Goal: Information Seeking & Learning: Learn about a topic

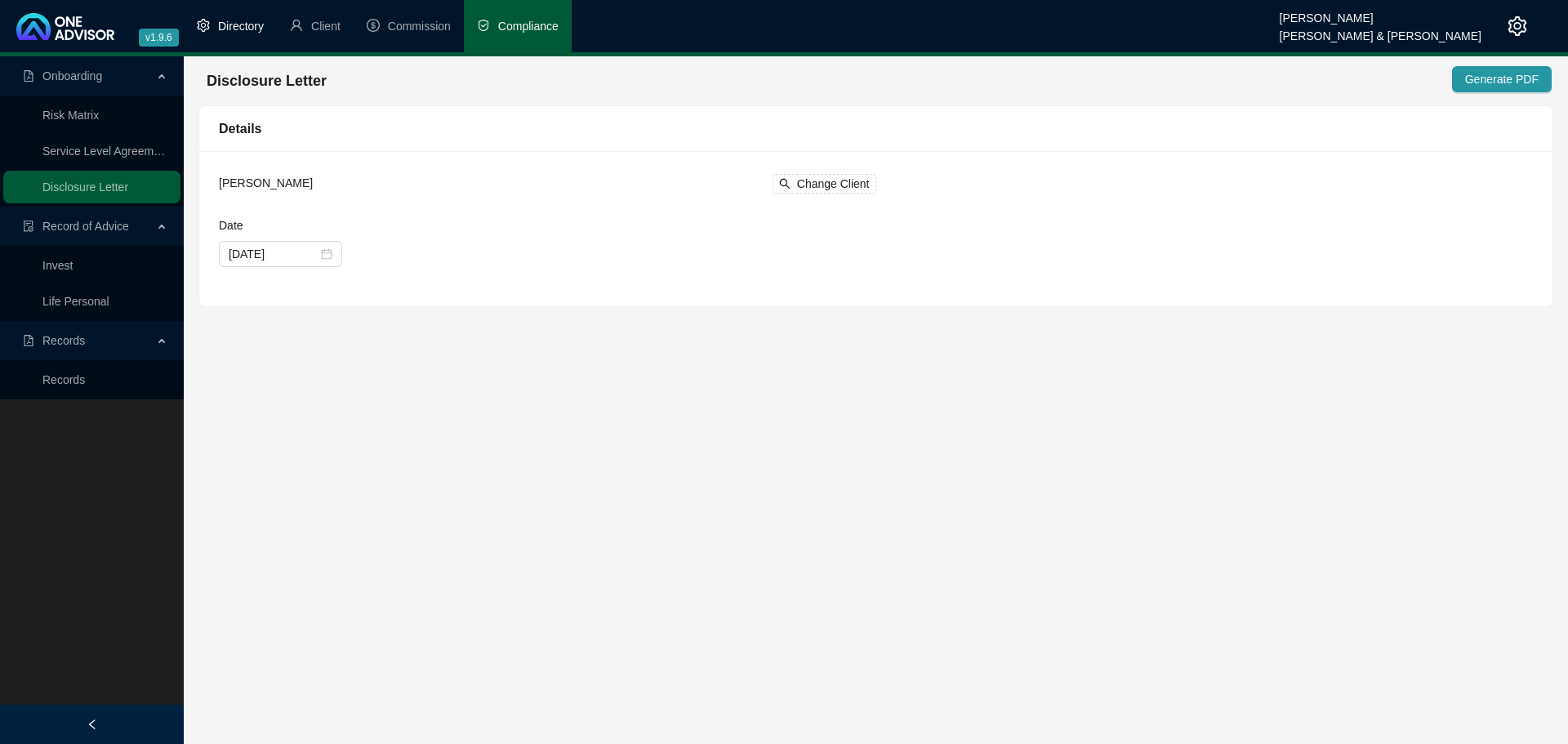
click at [246, 25] on span "Directory" at bounding box center [241, 26] width 46 height 13
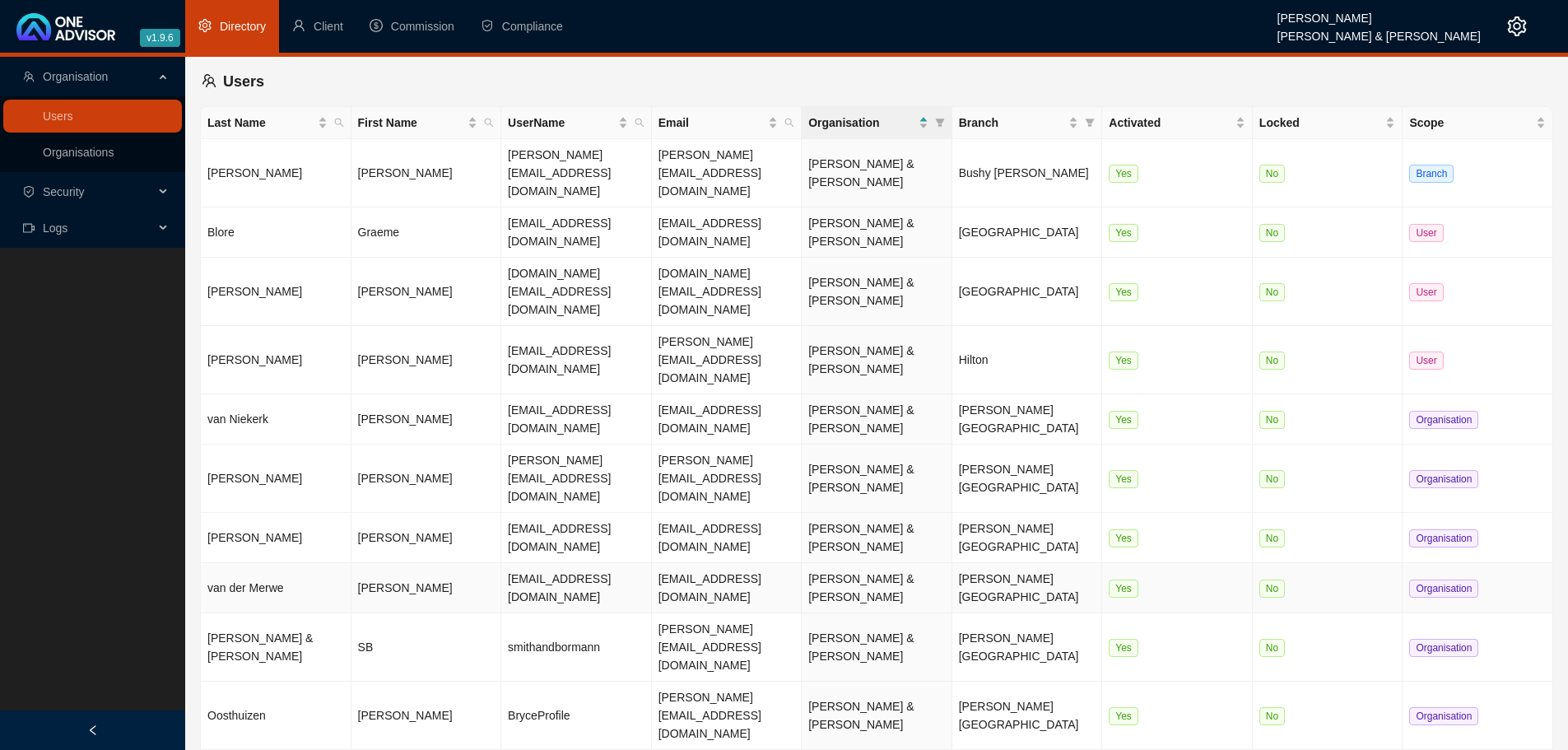
scroll to position [69, 0]
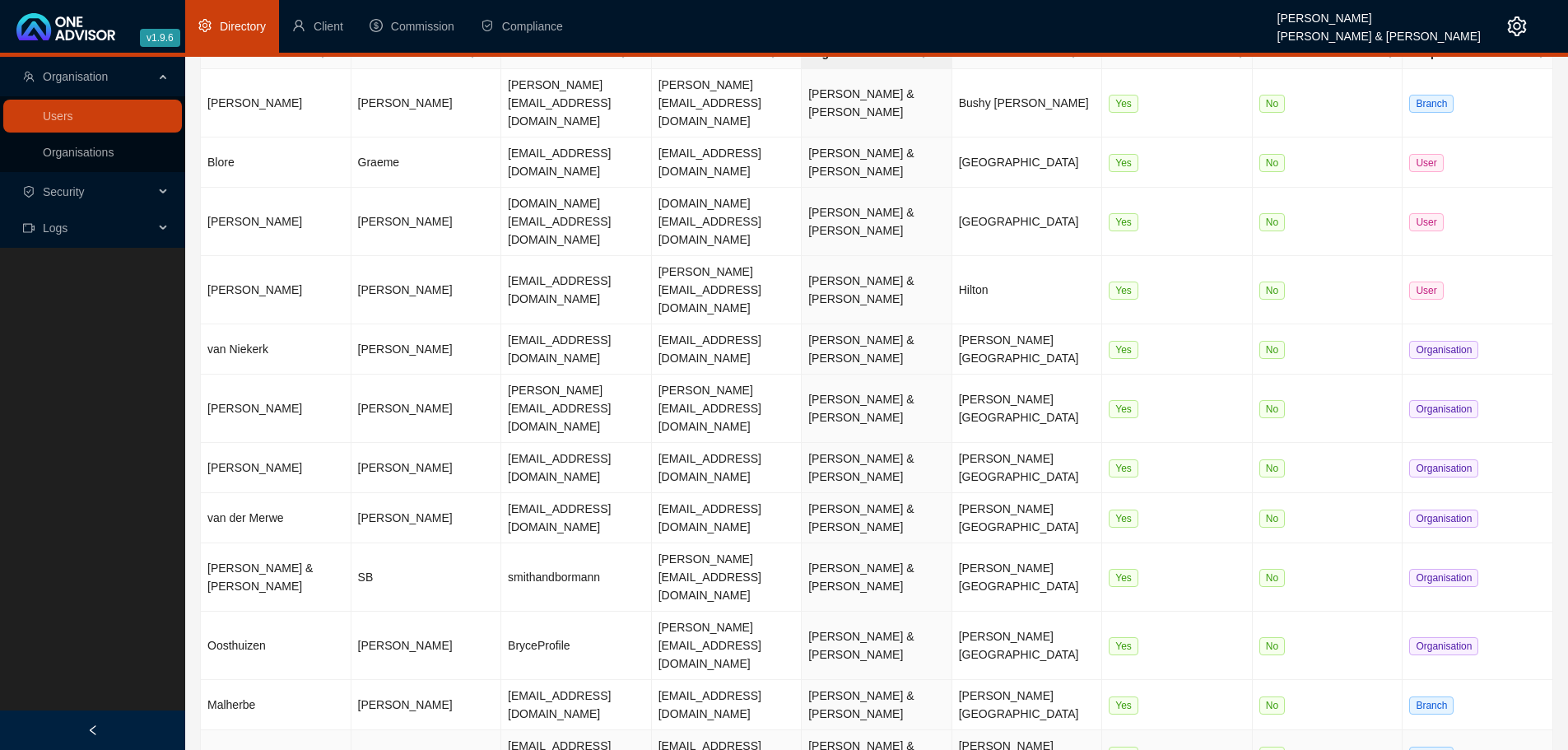
click at [1348, 730] on td "No" at bounding box center [1329, 755] width 151 height 50
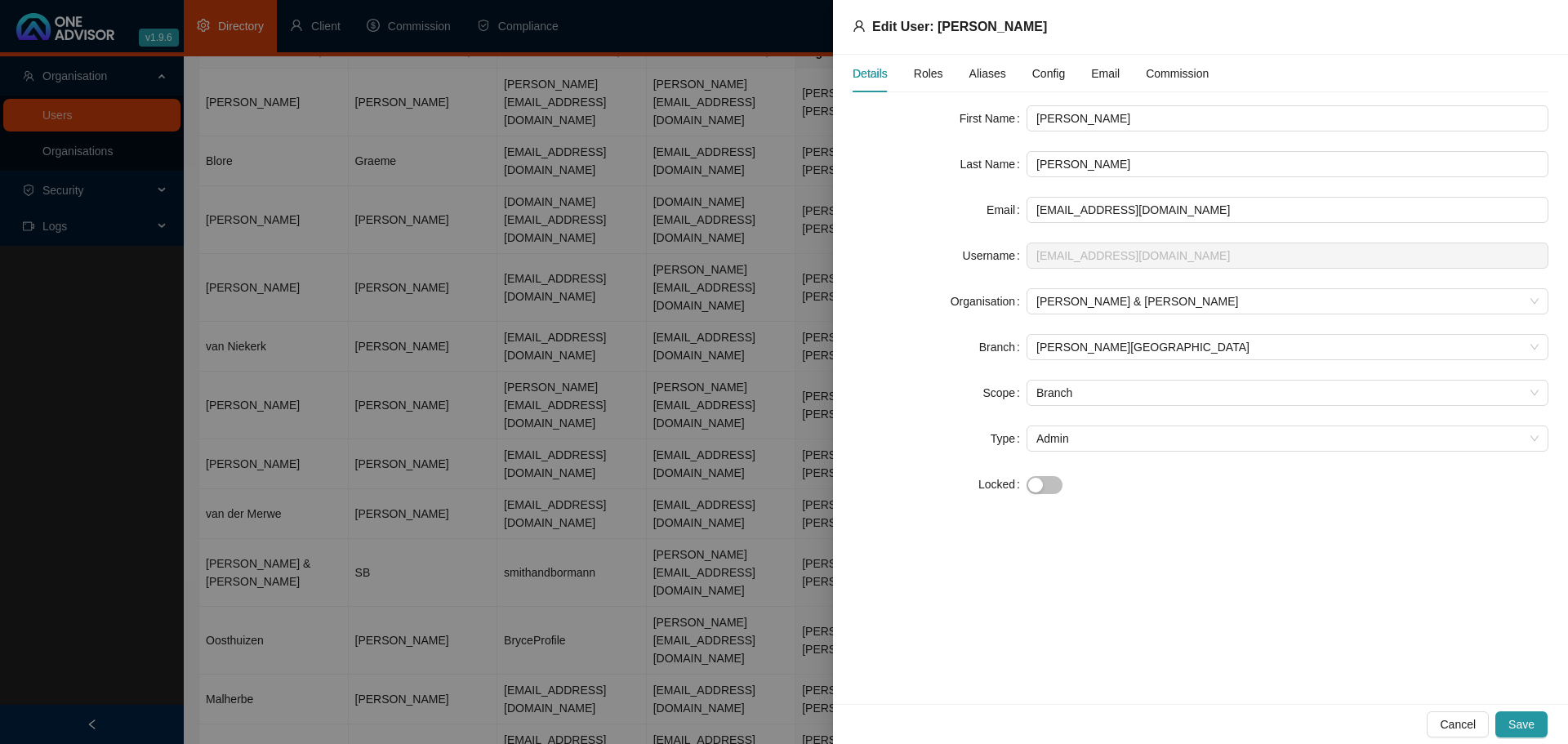
click at [921, 73] on span "Roles" at bounding box center [928, 74] width 30 height 11
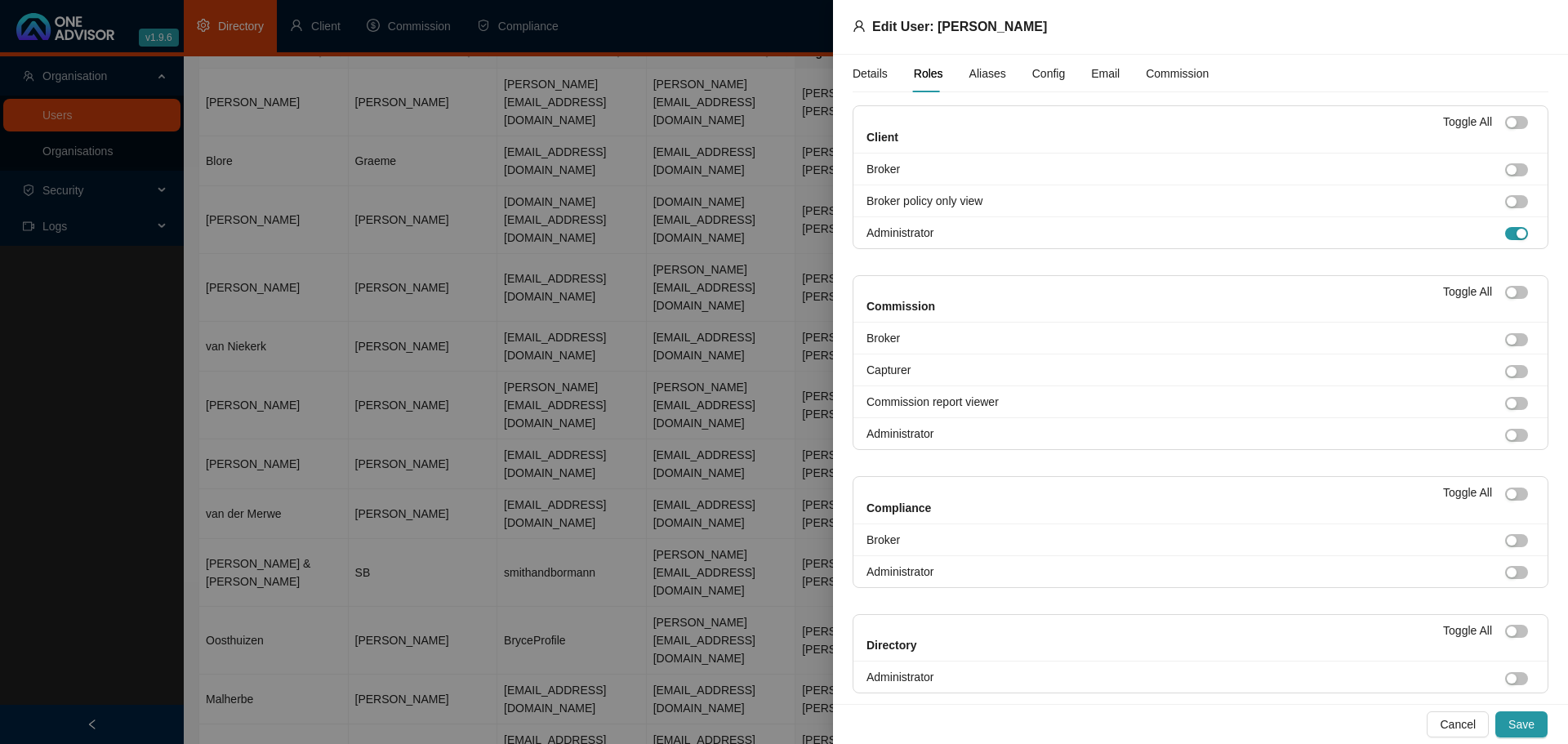
click at [270, 242] on div at bounding box center [784, 372] width 1568 height 744
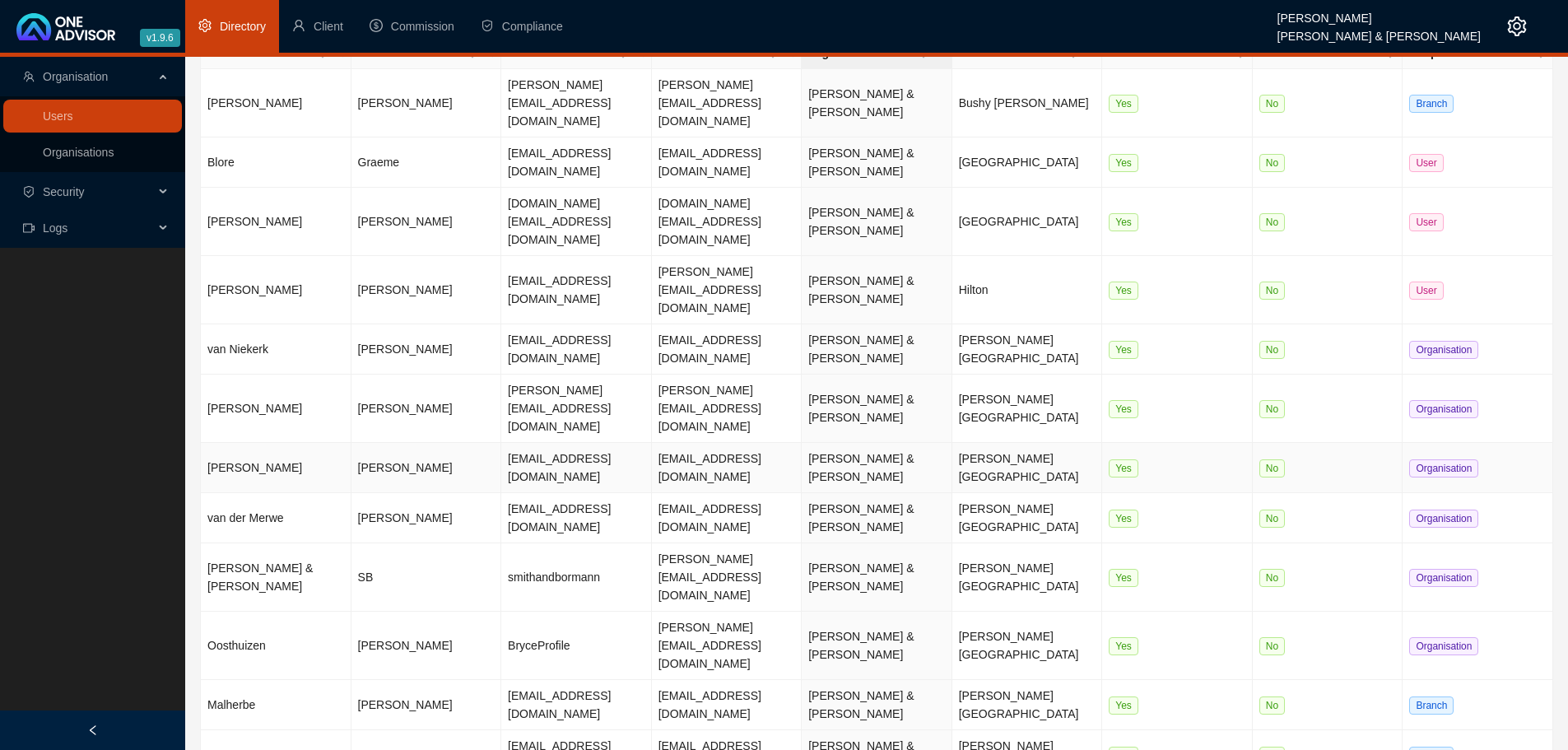
click at [410, 443] on td "[PERSON_NAME]" at bounding box center [427, 468] width 151 height 50
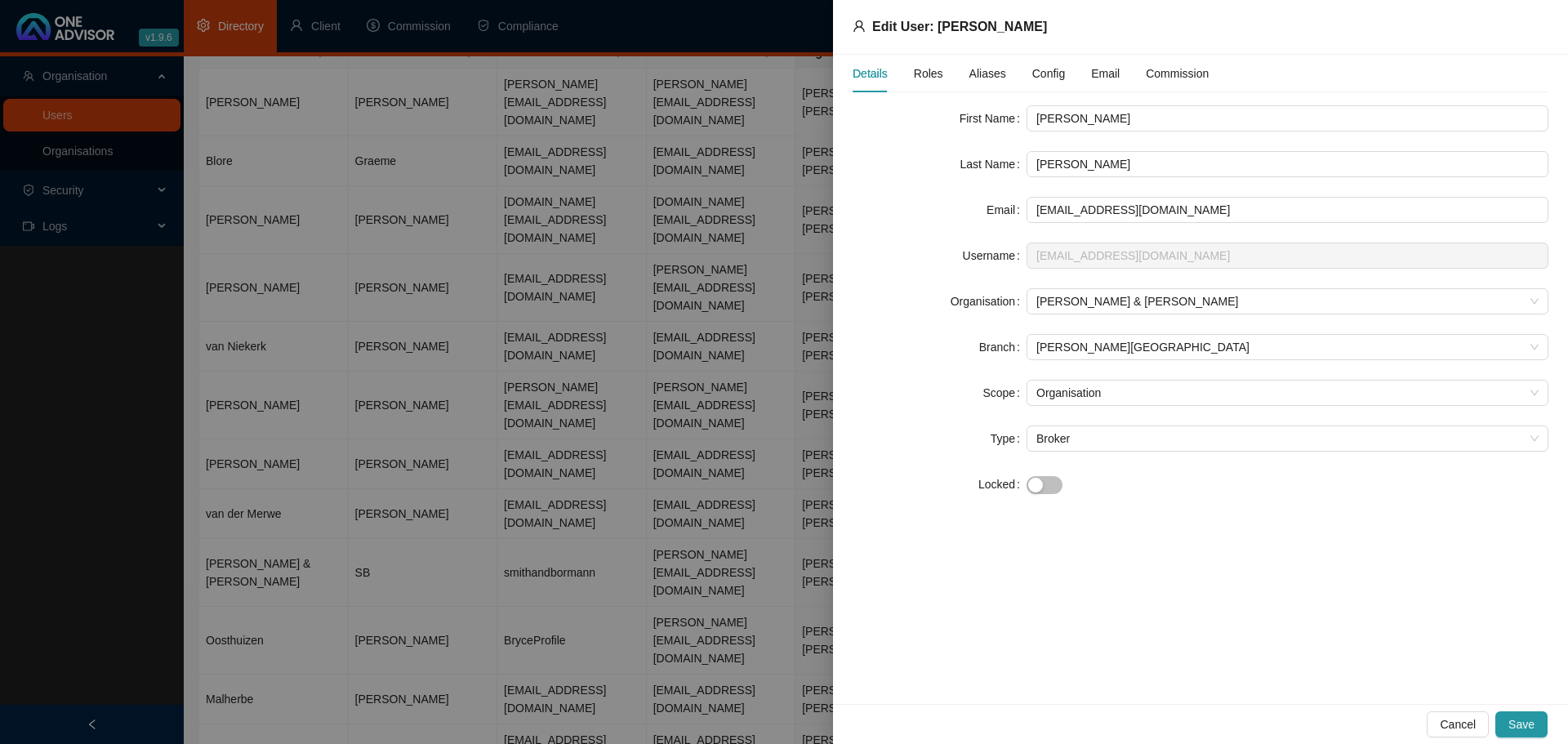
click at [927, 70] on span "Roles" at bounding box center [928, 74] width 30 height 11
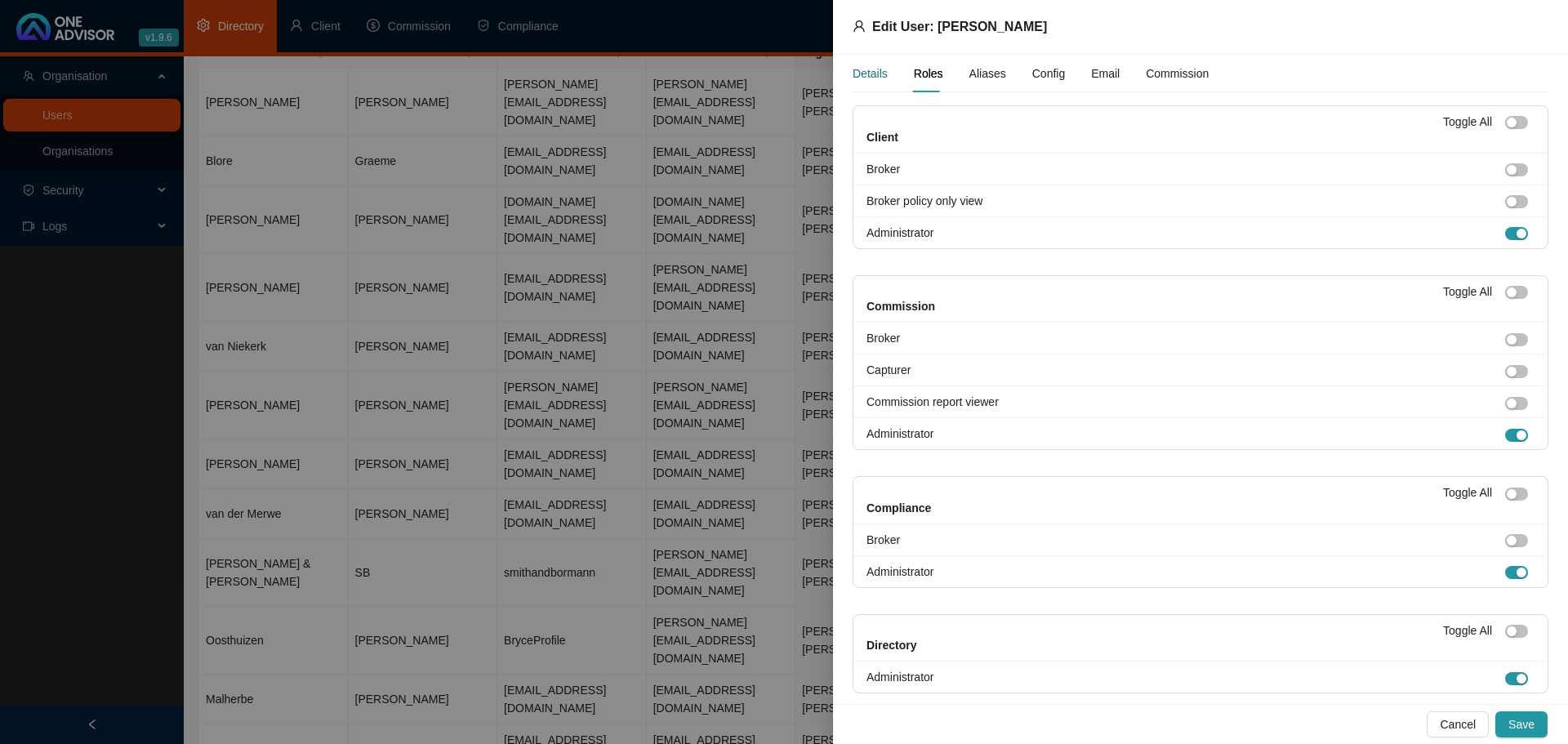
click at [863, 72] on div "Details" at bounding box center [870, 73] width 35 height 18
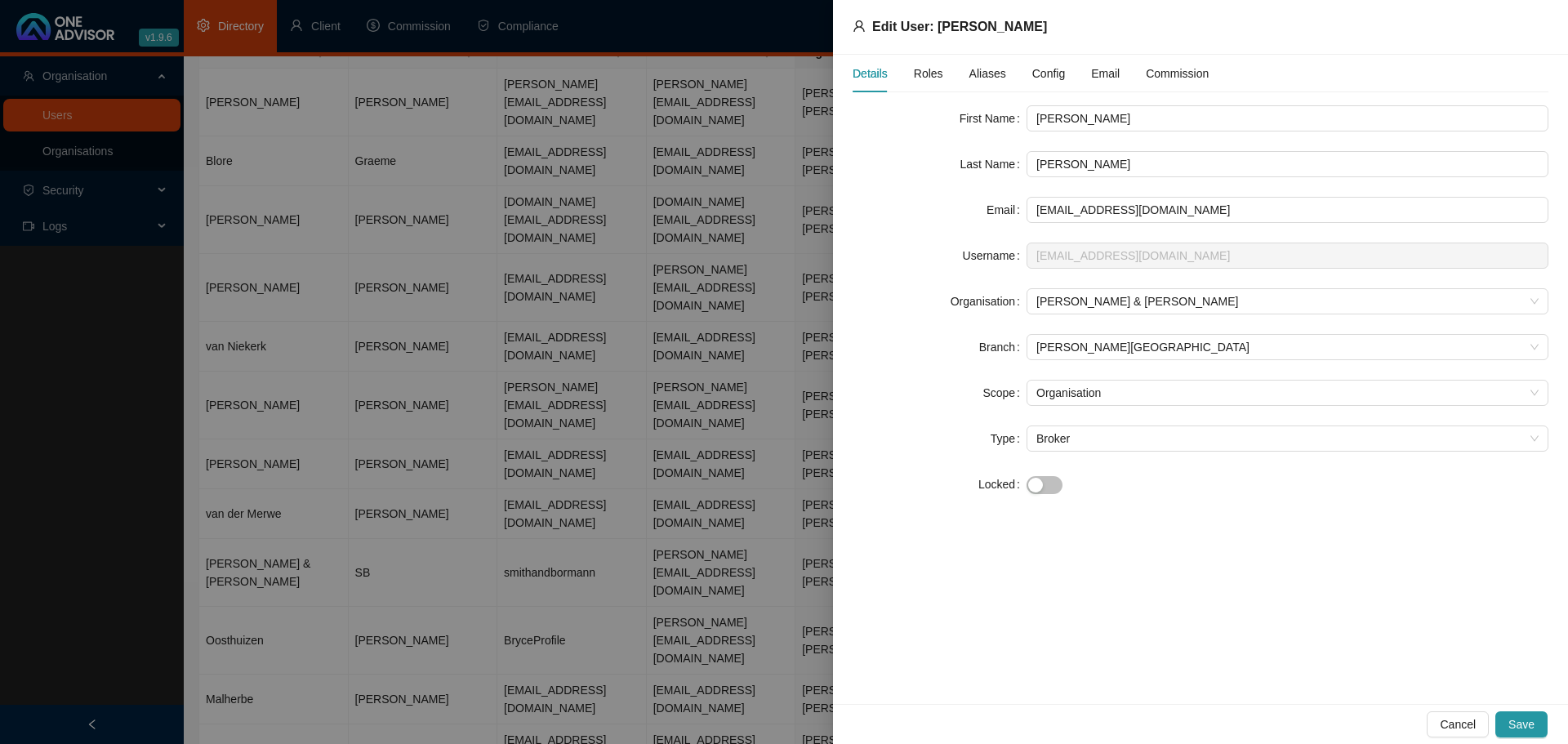
click at [268, 713] on div at bounding box center [784, 372] width 1568 height 744
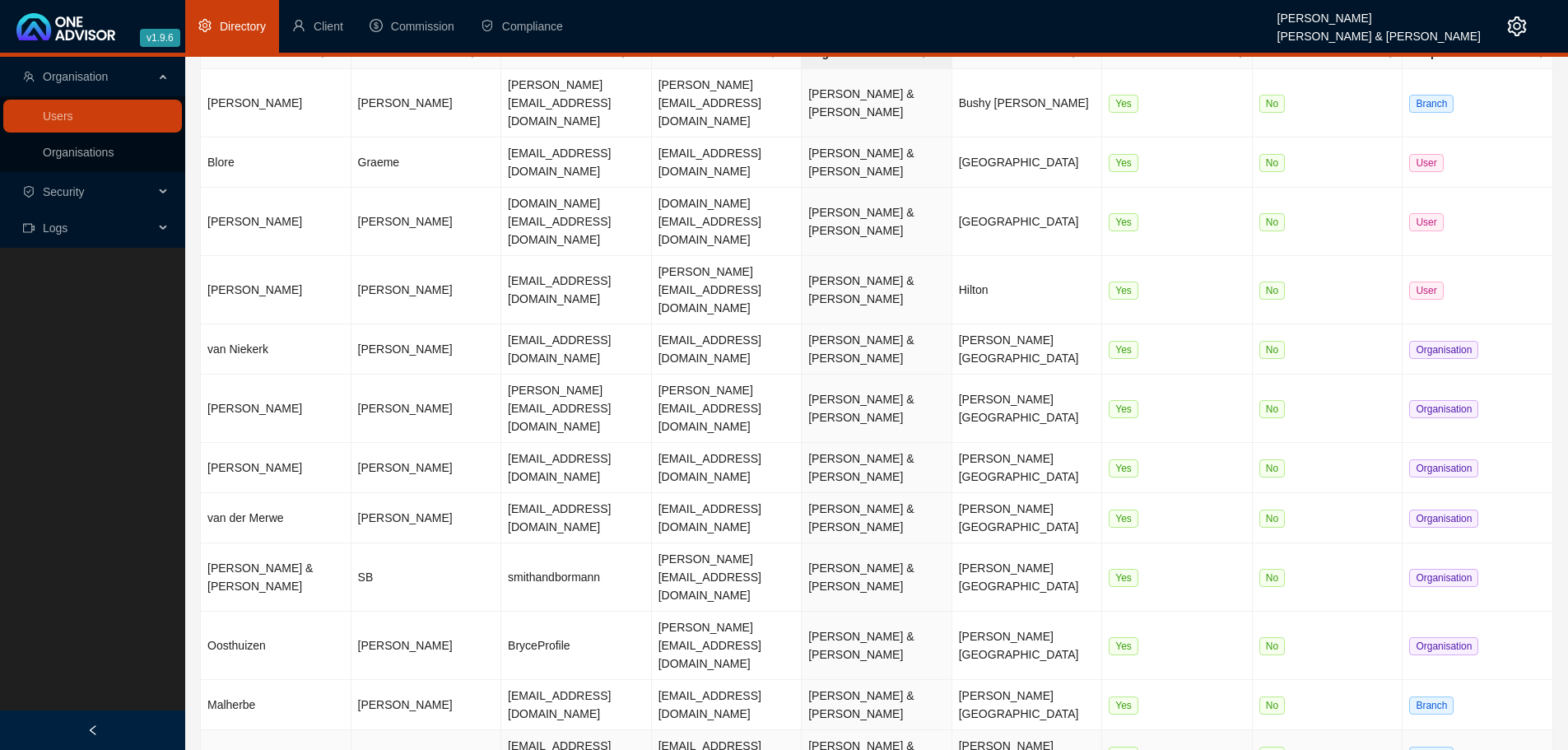
click at [271, 730] on td "[PERSON_NAME]" at bounding box center [276, 755] width 151 height 50
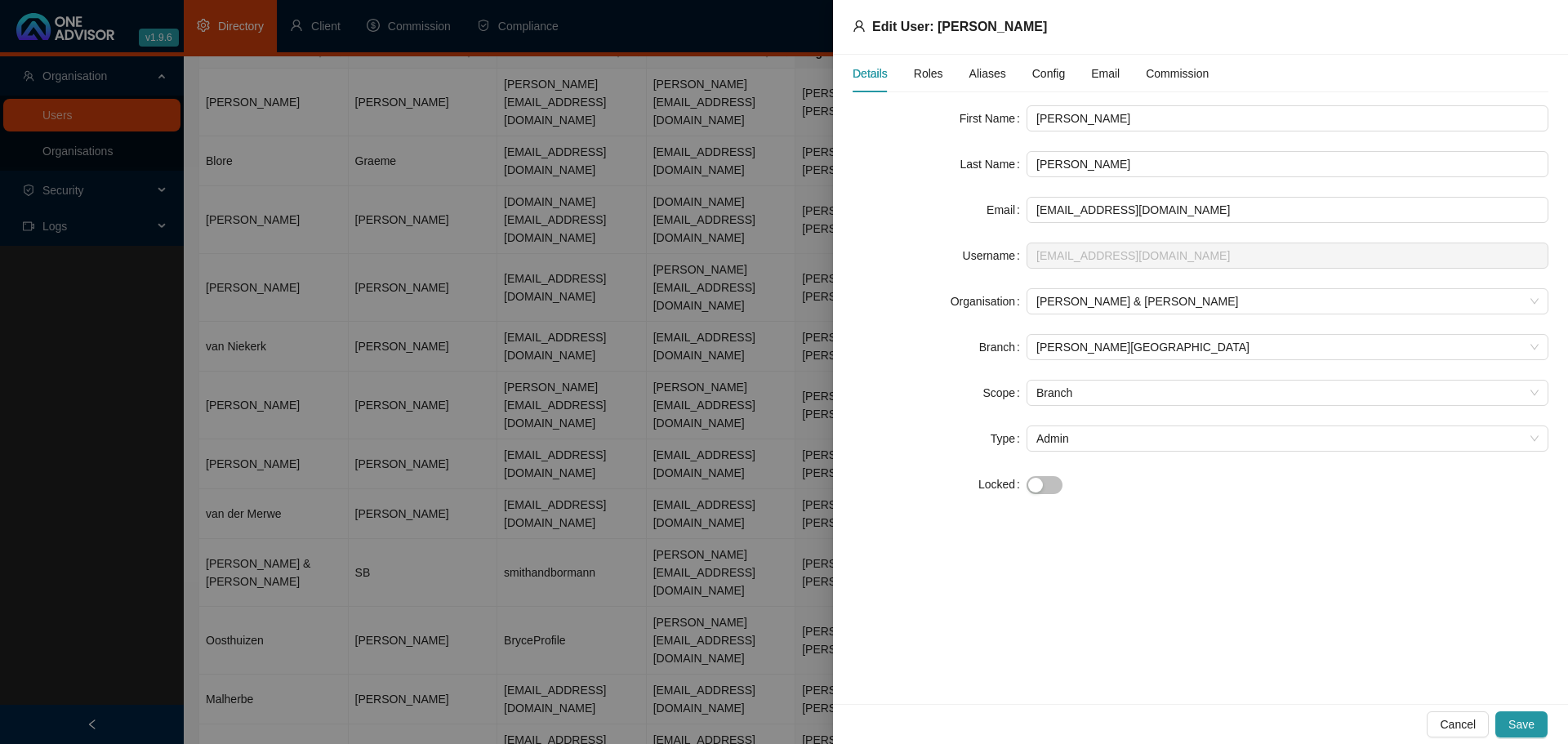
click at [386, 323] on div at bounding box center [784, 372] width 1568 height 744
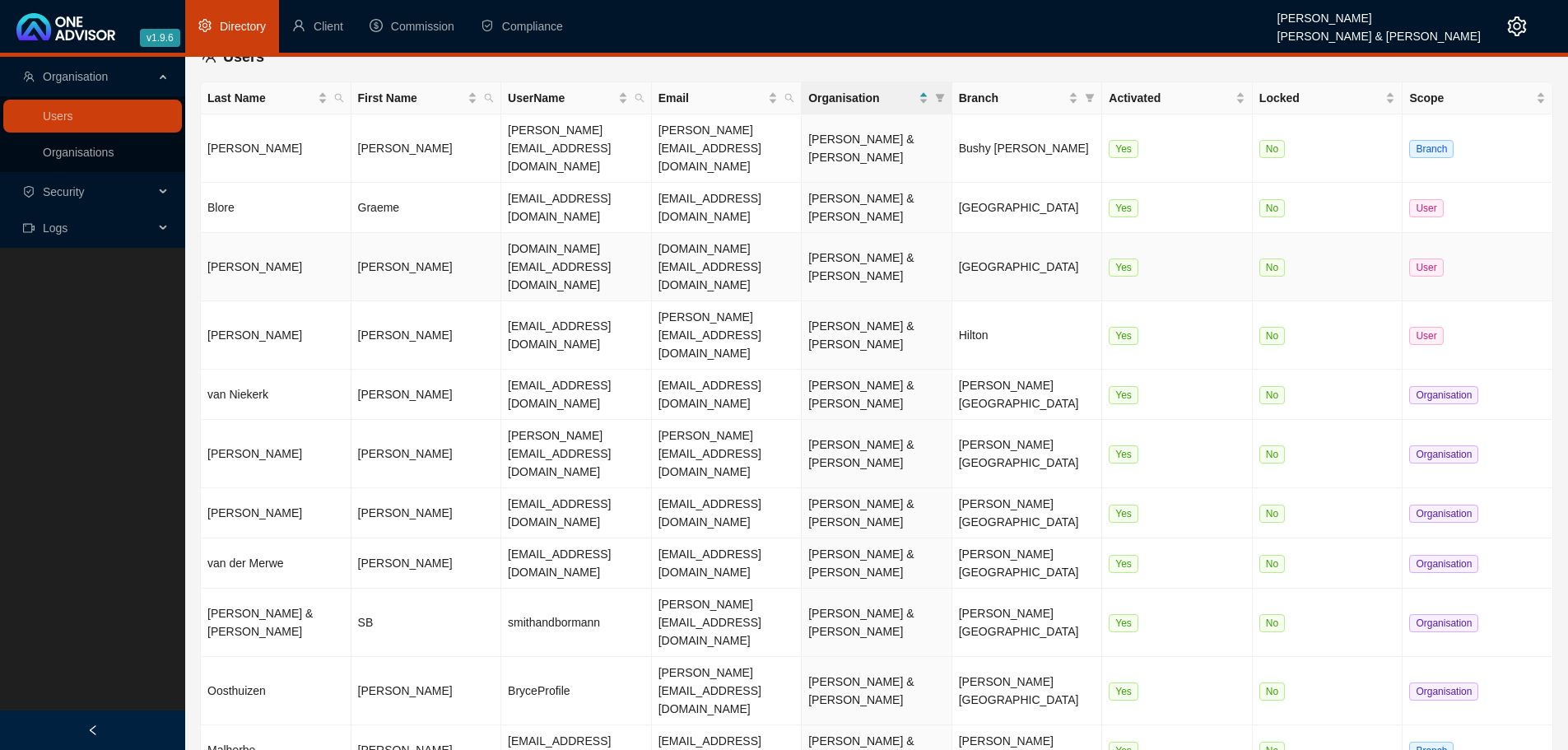
scroll to position [0, 0]
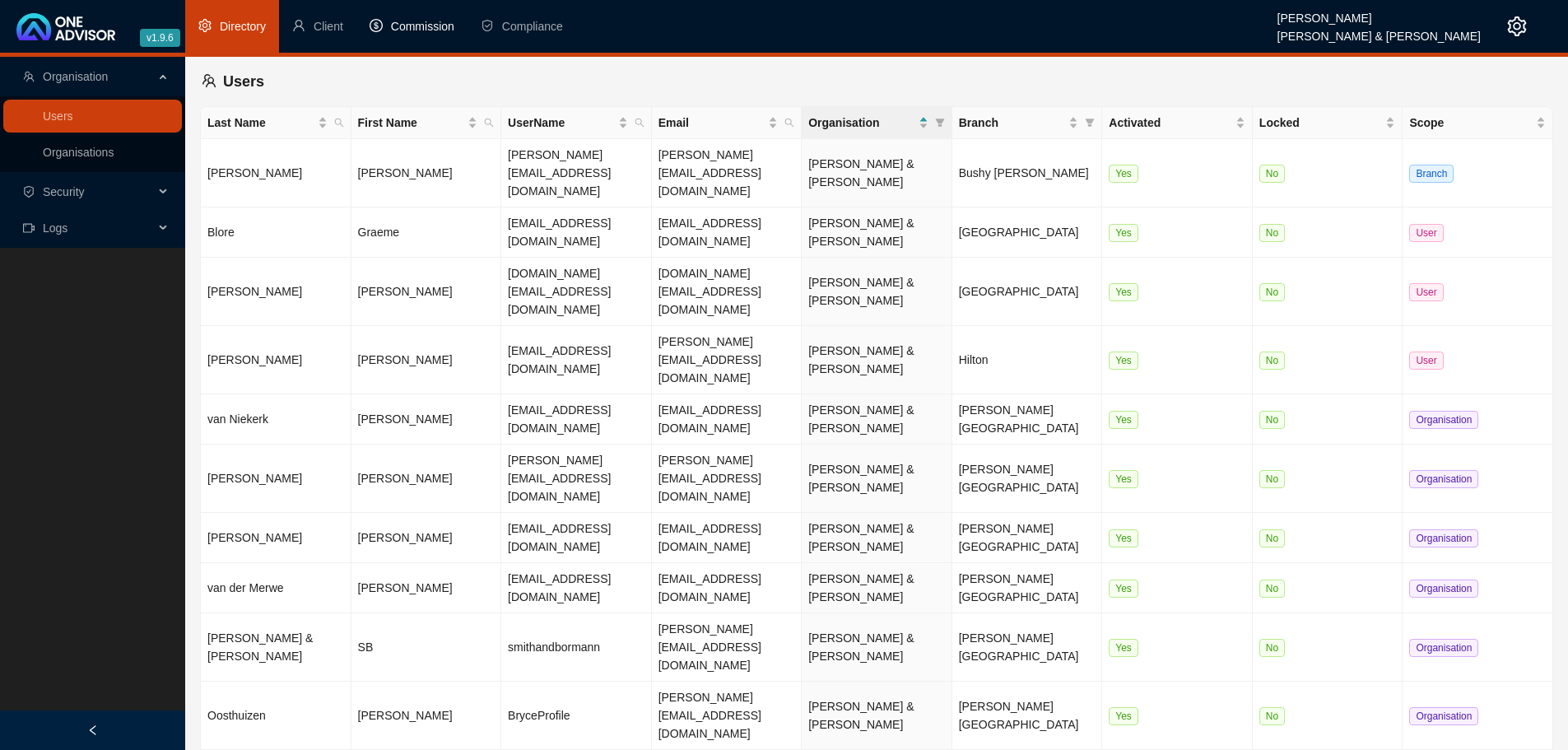
click at [420, 31] on span "Commission" at bounding box center [423, 26] width 64 height 14
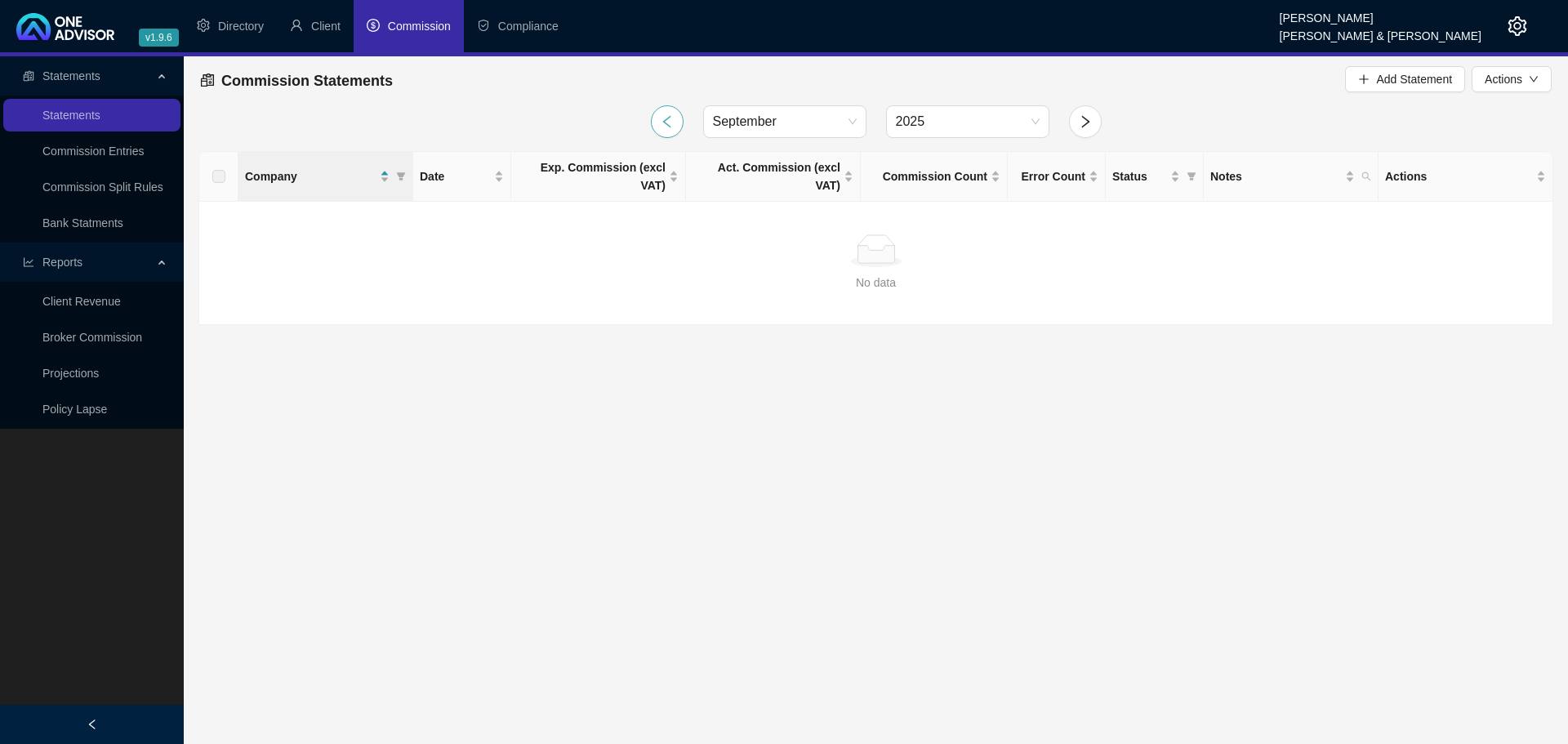
click at [666, 122] on icon "left" at bounding box center [667, 121] width 14 height 14
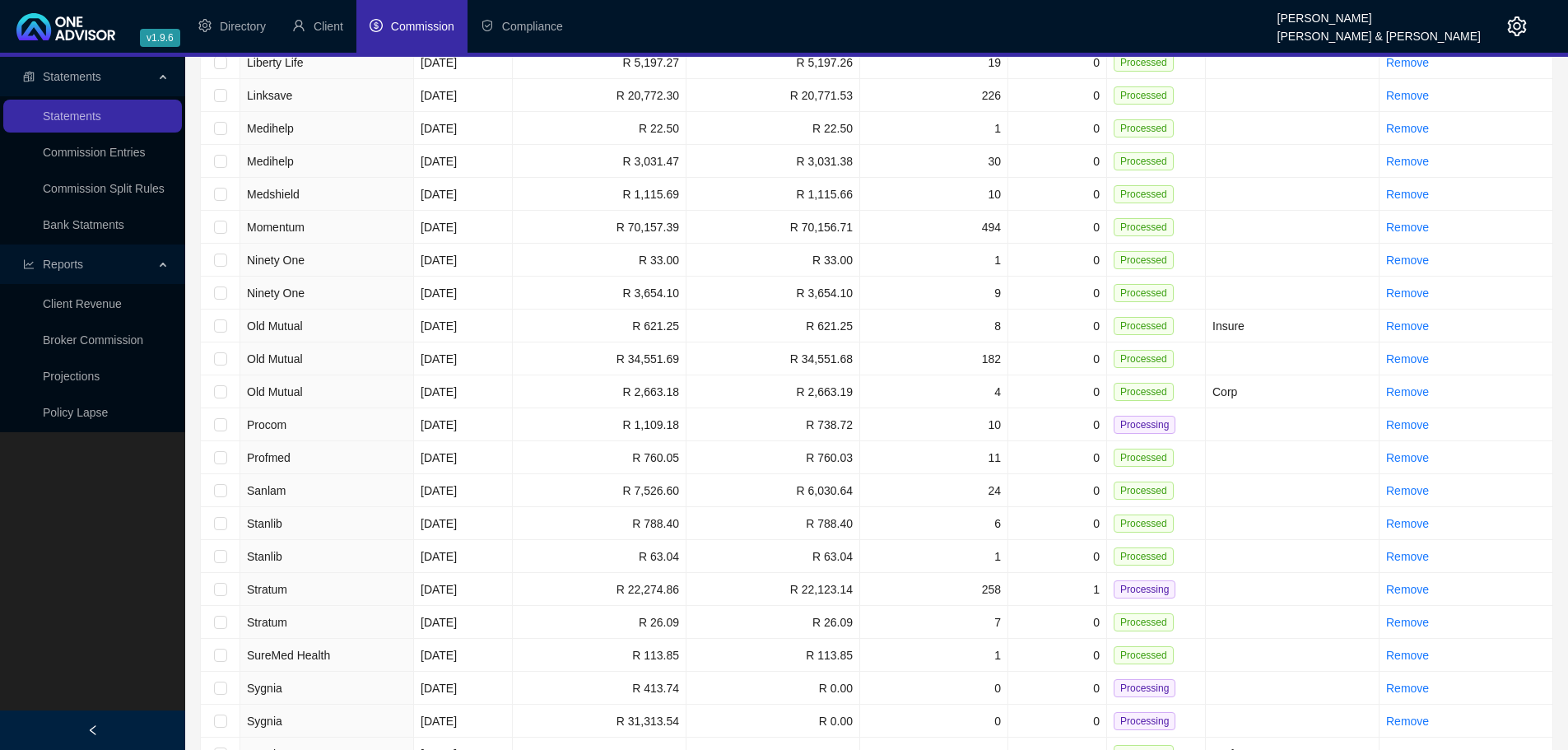
scroll to position [771, 0]
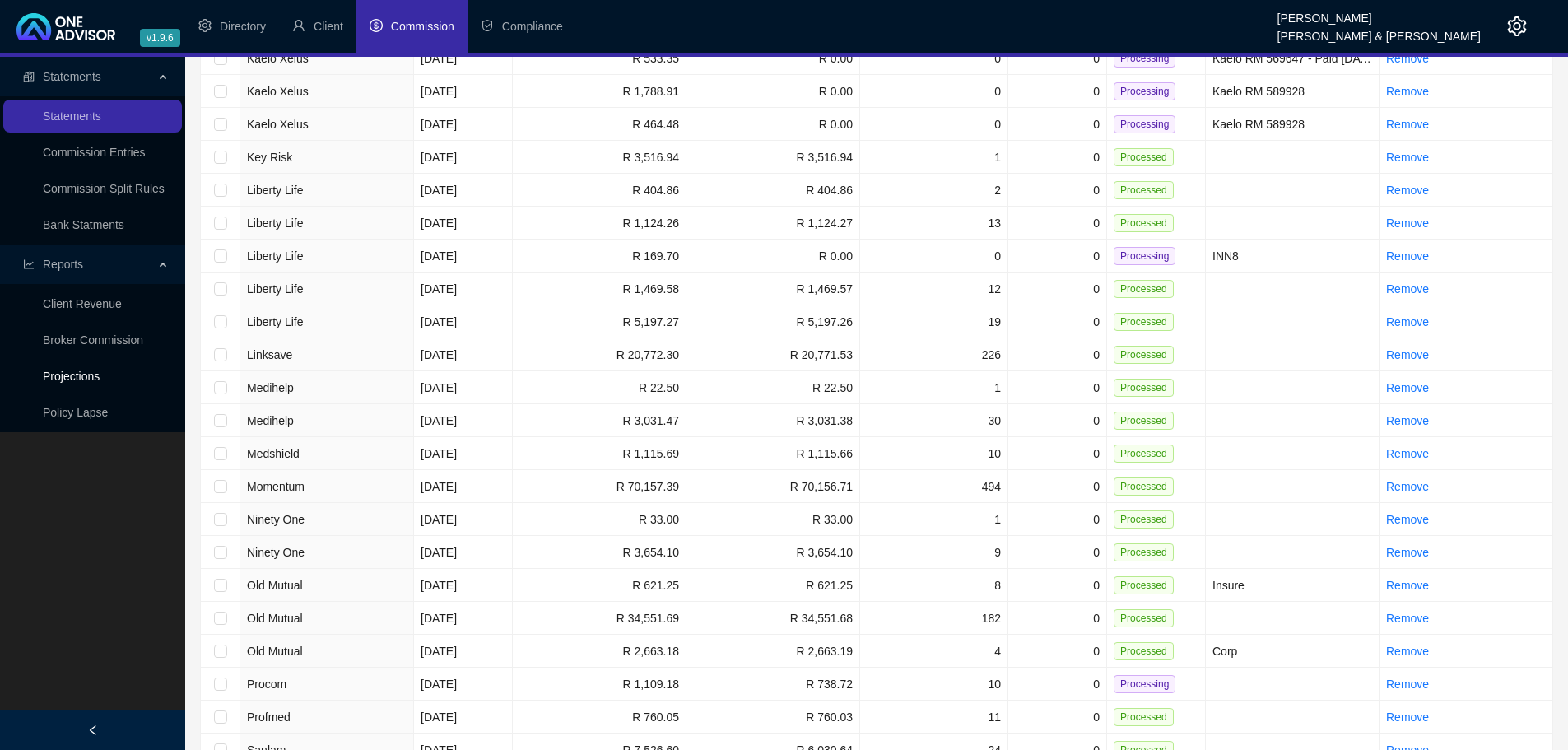
click at [79, 372] on link "Projections" at bounding box center [70, 376] width 57 height 14
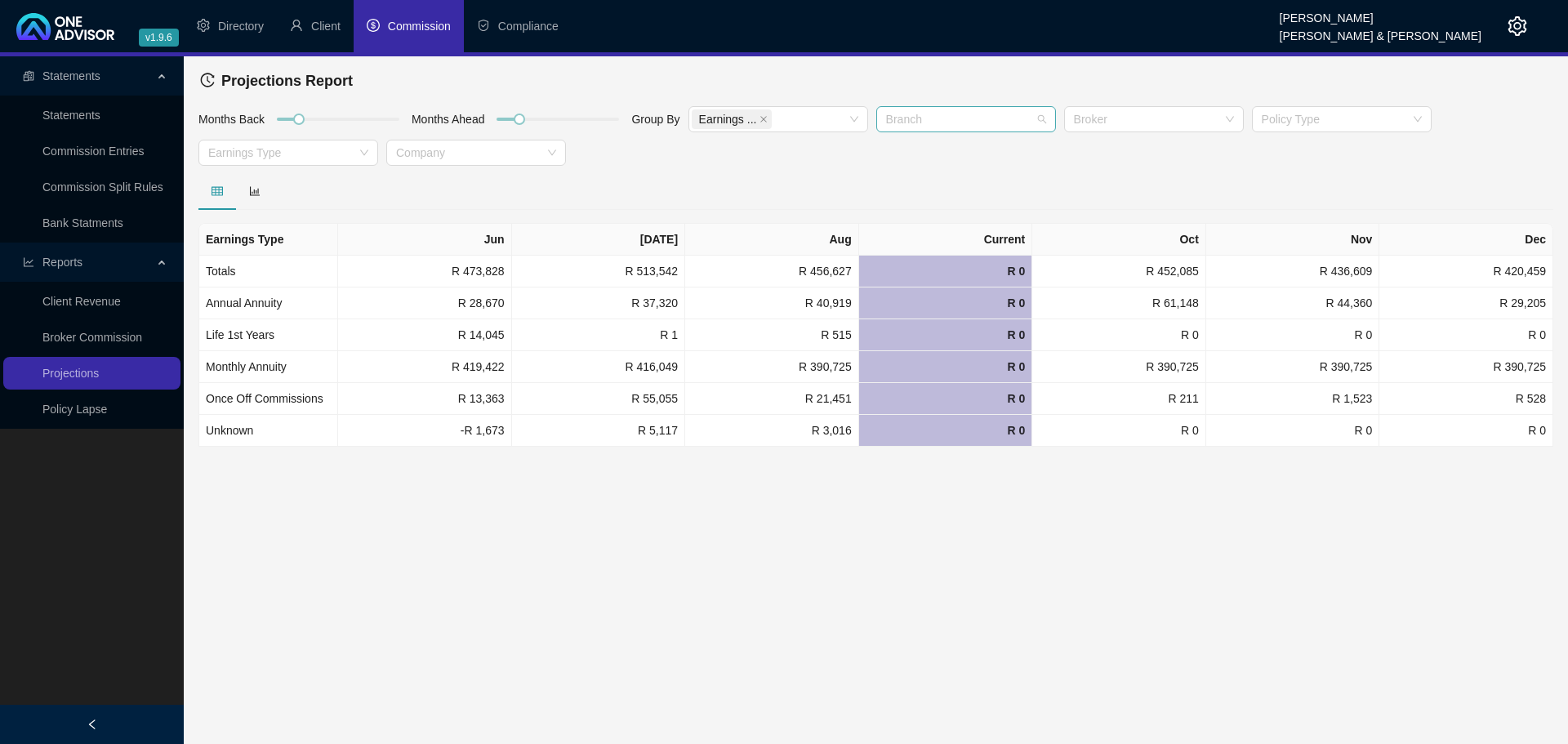
click at [967, 117] on div at bounding box center [957, 120] width 156 height 12
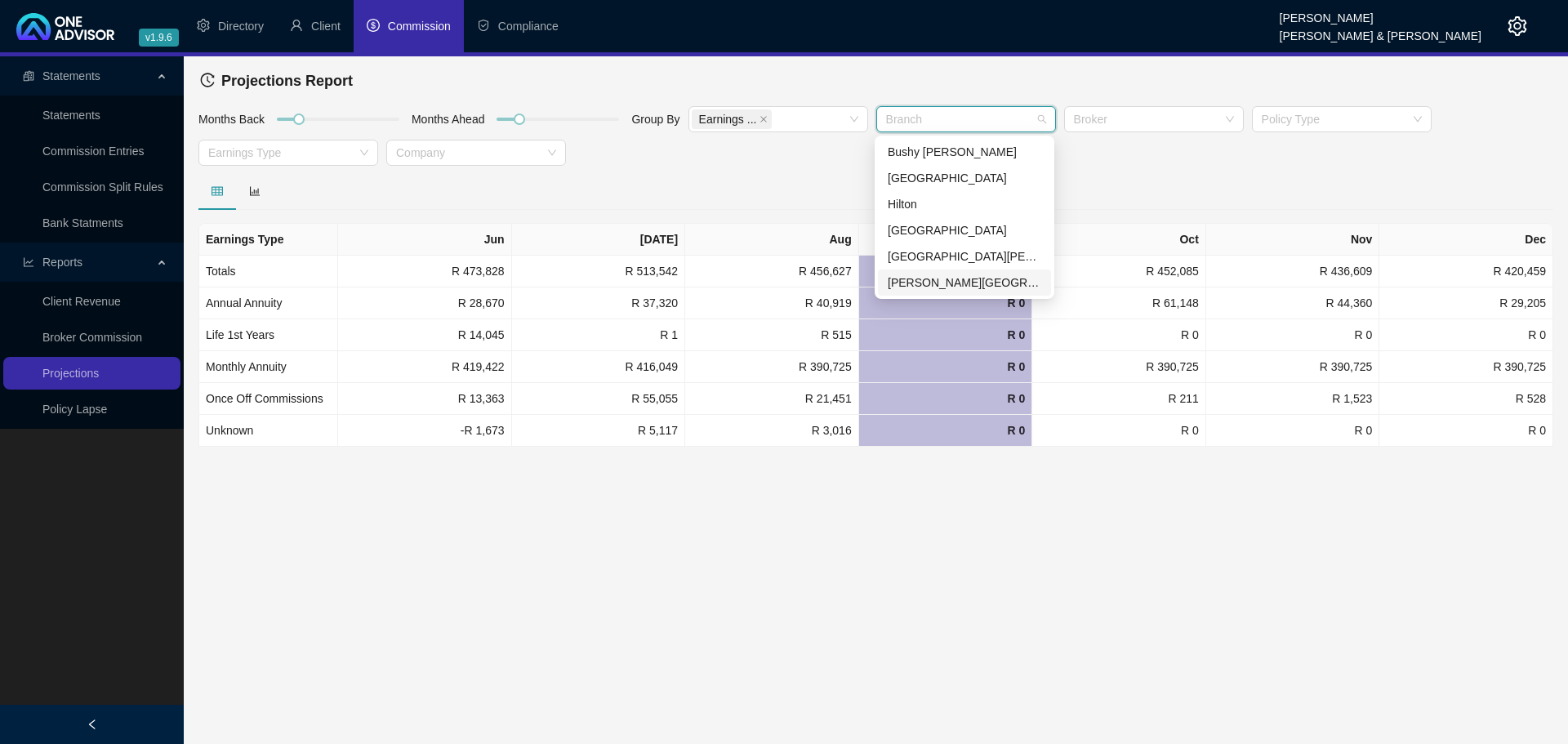
click at [932, 279] on div "[PERSON_NAME][GEOGRAPHIC_DATA]" at bounding box center [965, 282] width 153 height 18
click at [760, 116] on icon "close" at bounding box center [763, 119] width 9 height 9
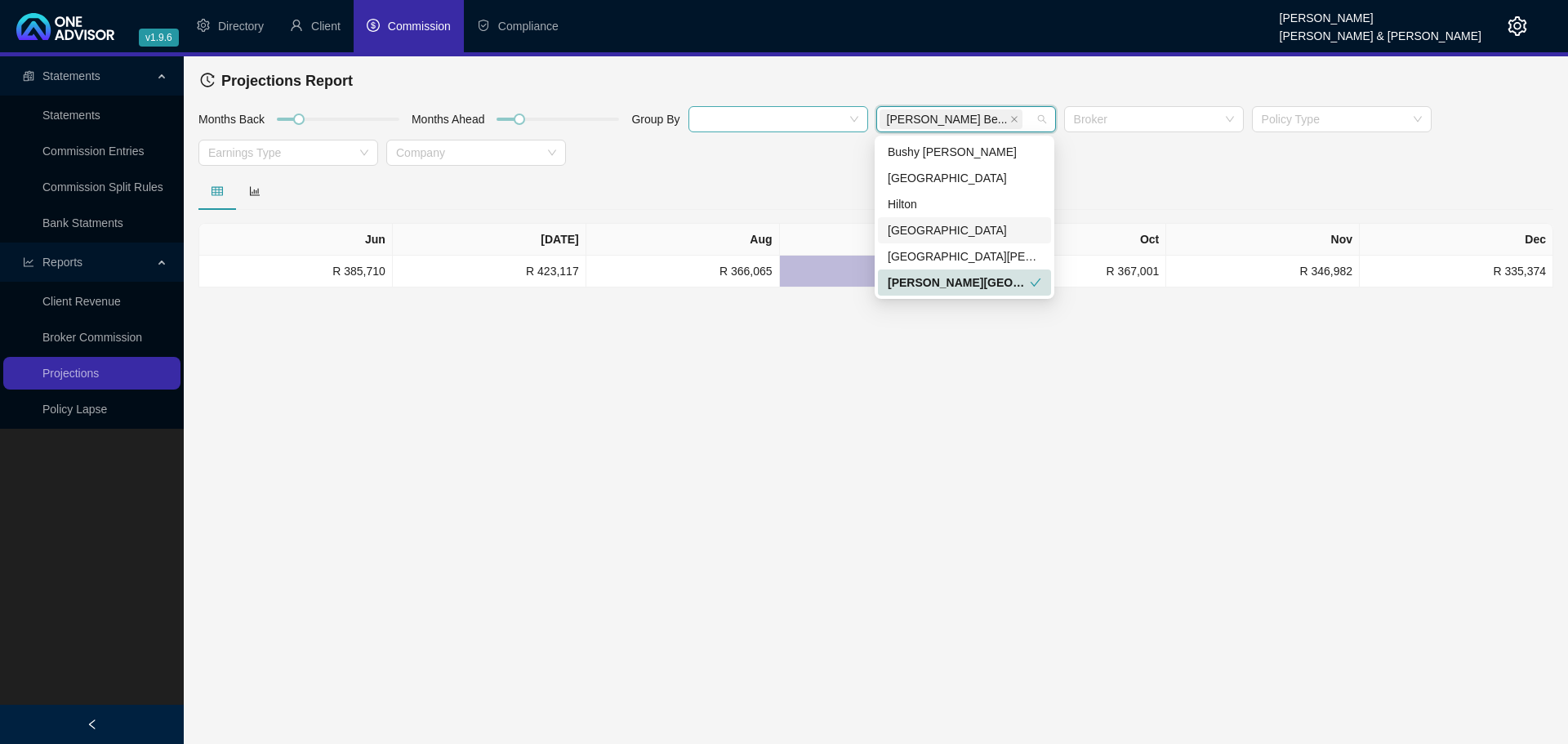
click at [736, 118] on div at bounding box center [769, 120] width 156 height 12
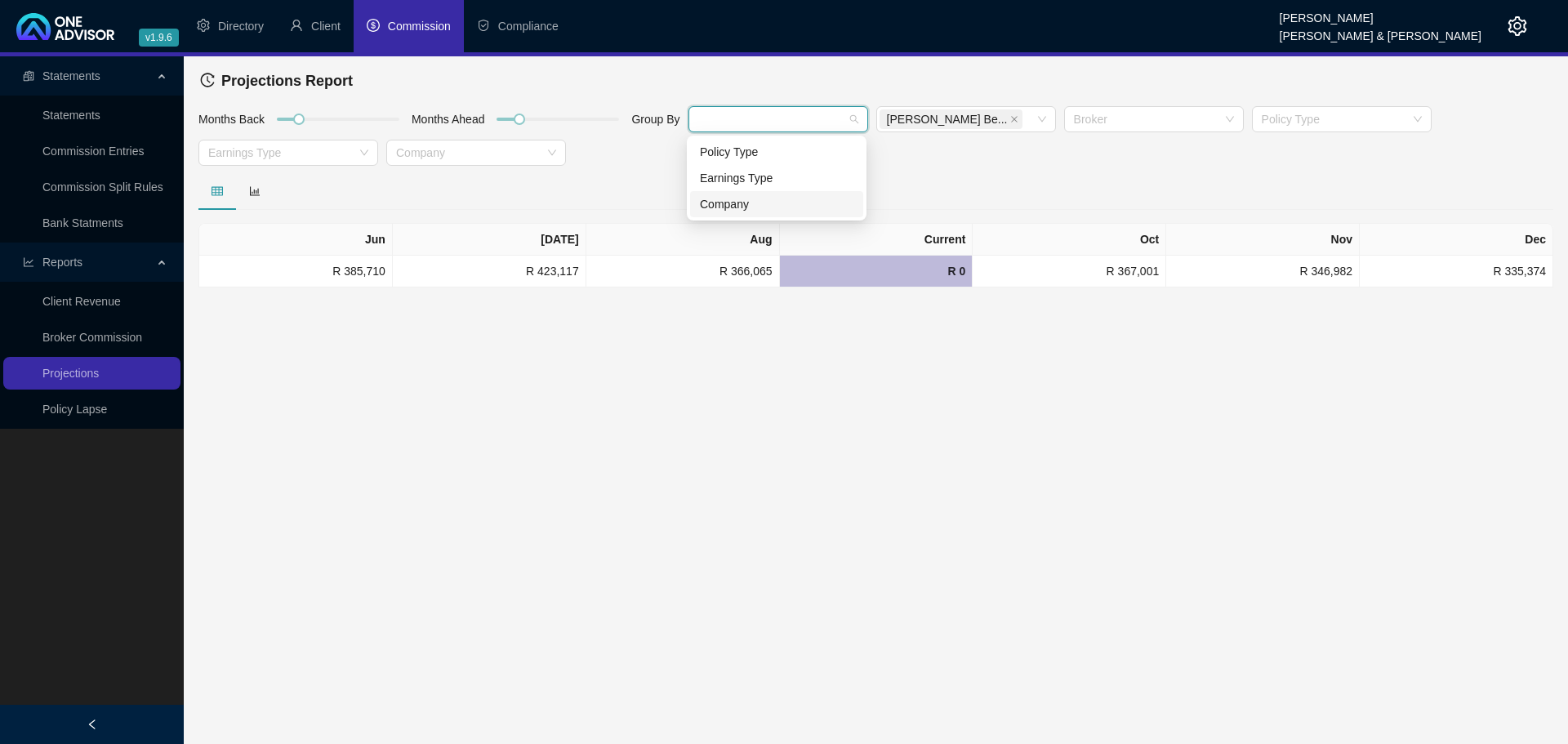
click at [734, 198] on div "Company" at bounding box center [777, 204] width 153 height 18
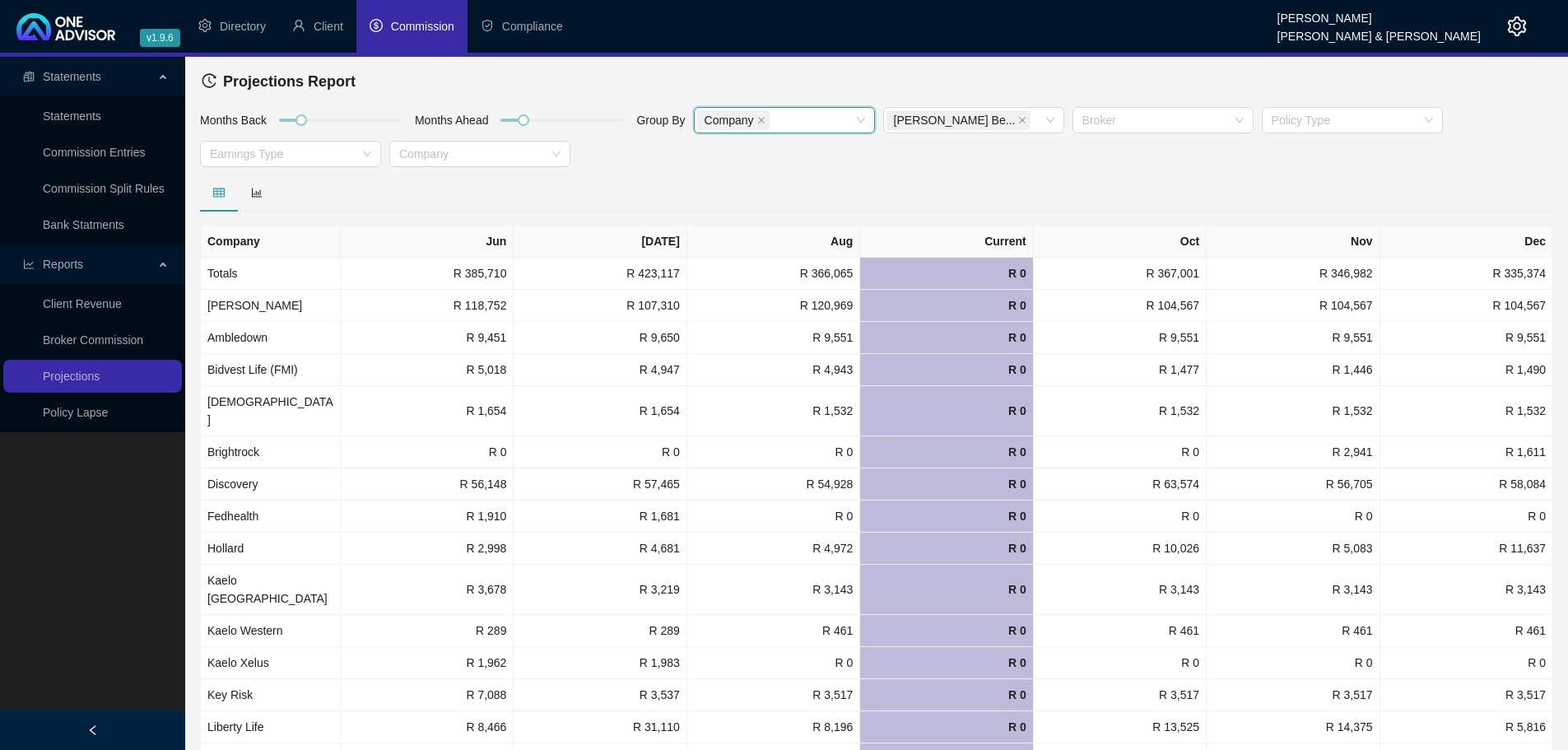
click at [633, 172] on div "Months Back Months Ahead Group By Company Company [PERSON_NAME] Be... Broker Po…" at bounding box center [877, 140] width 1361 height 68
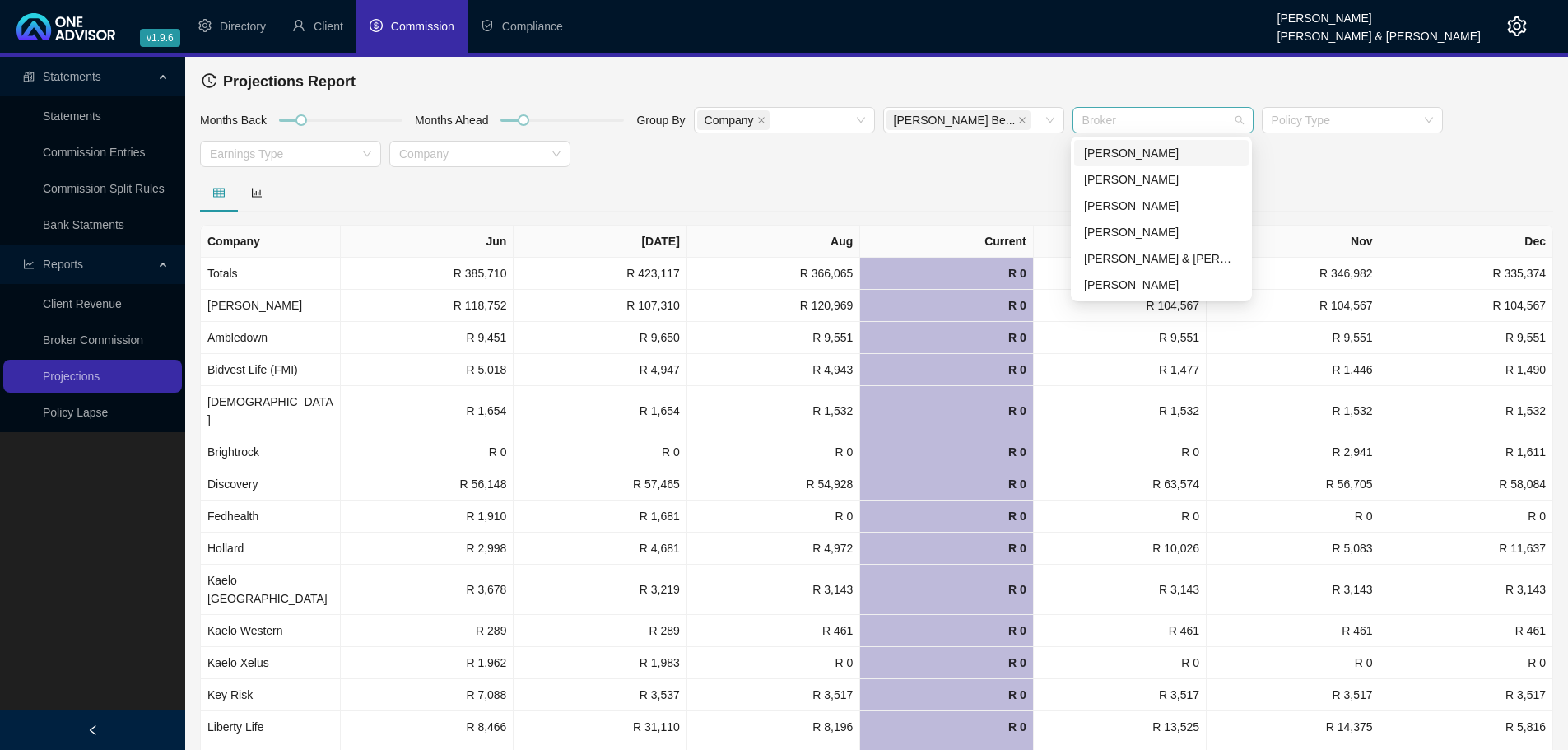
click at [1125, 119] on div at bounding box center [1154, 121] width 157 height 13
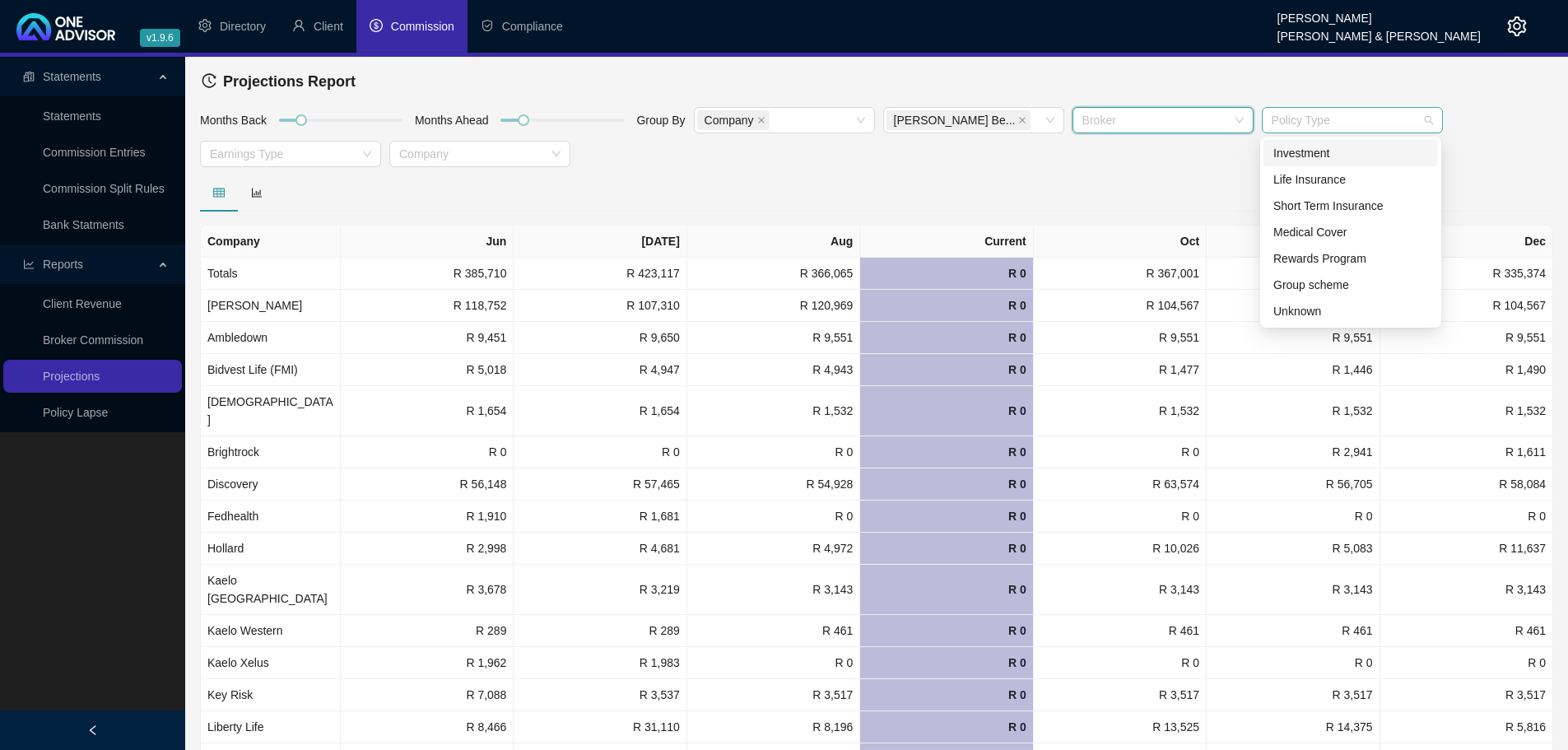
click at [1292, 120] on div at bounding box center [1343, 121] width 157 height 13
click at [1324, 153] on div "Investment" at bounding box center [1351, 153] width 154 height 18
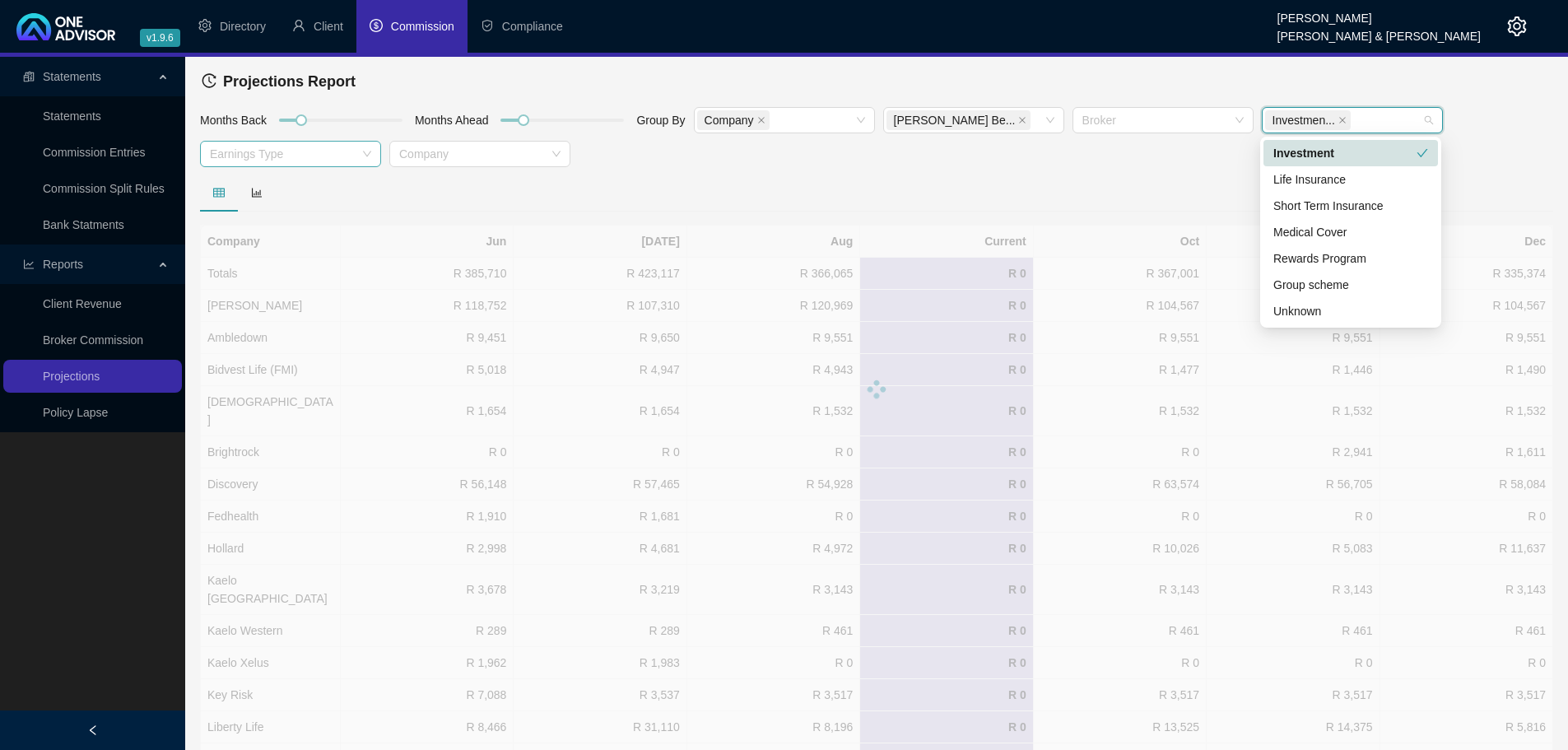
click at [290, 151] on div at bounding box center [282, 153] width 157 height 13
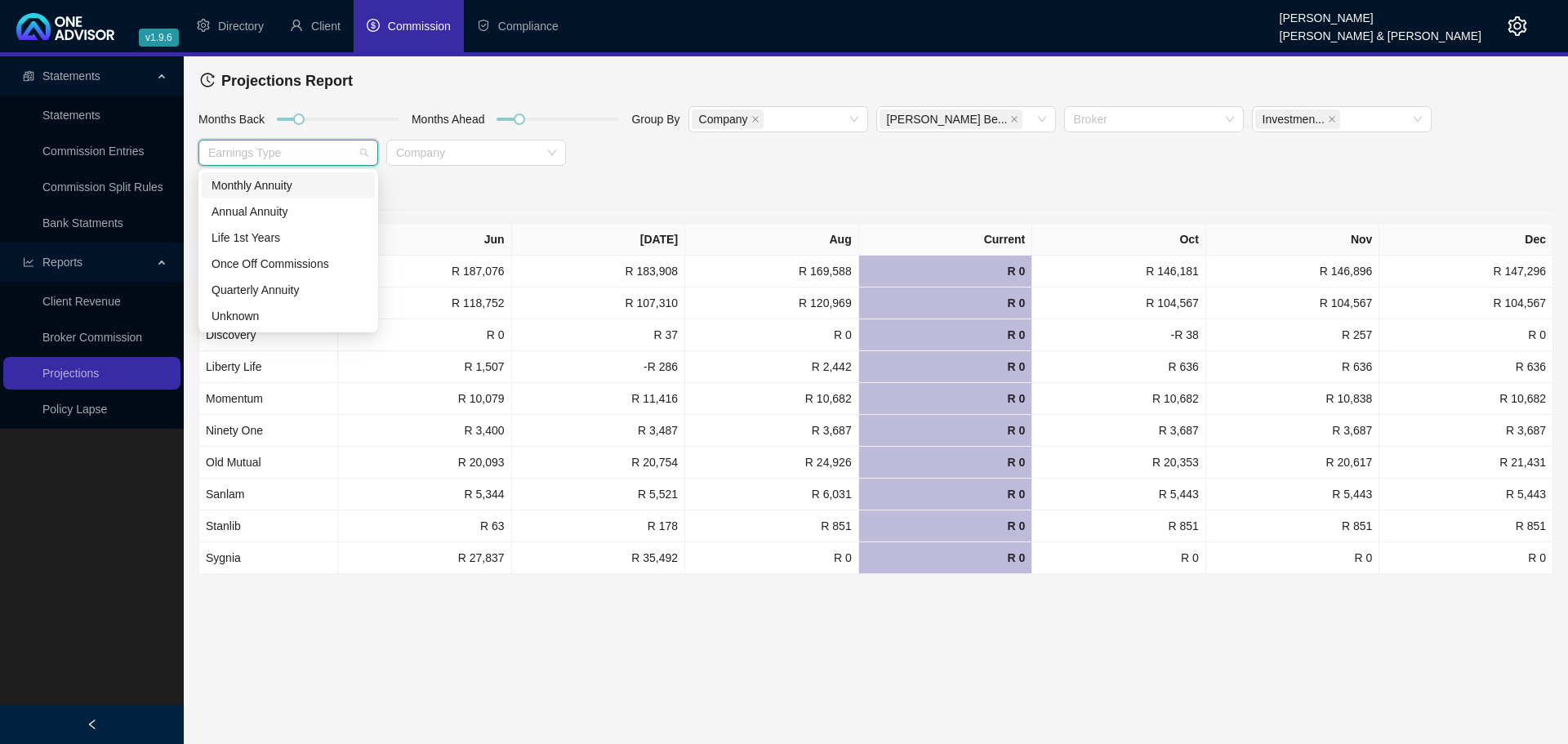
click at [281, 185] on div "Monthly Annuity" at bounding box center [288, 185] width 153 height 18
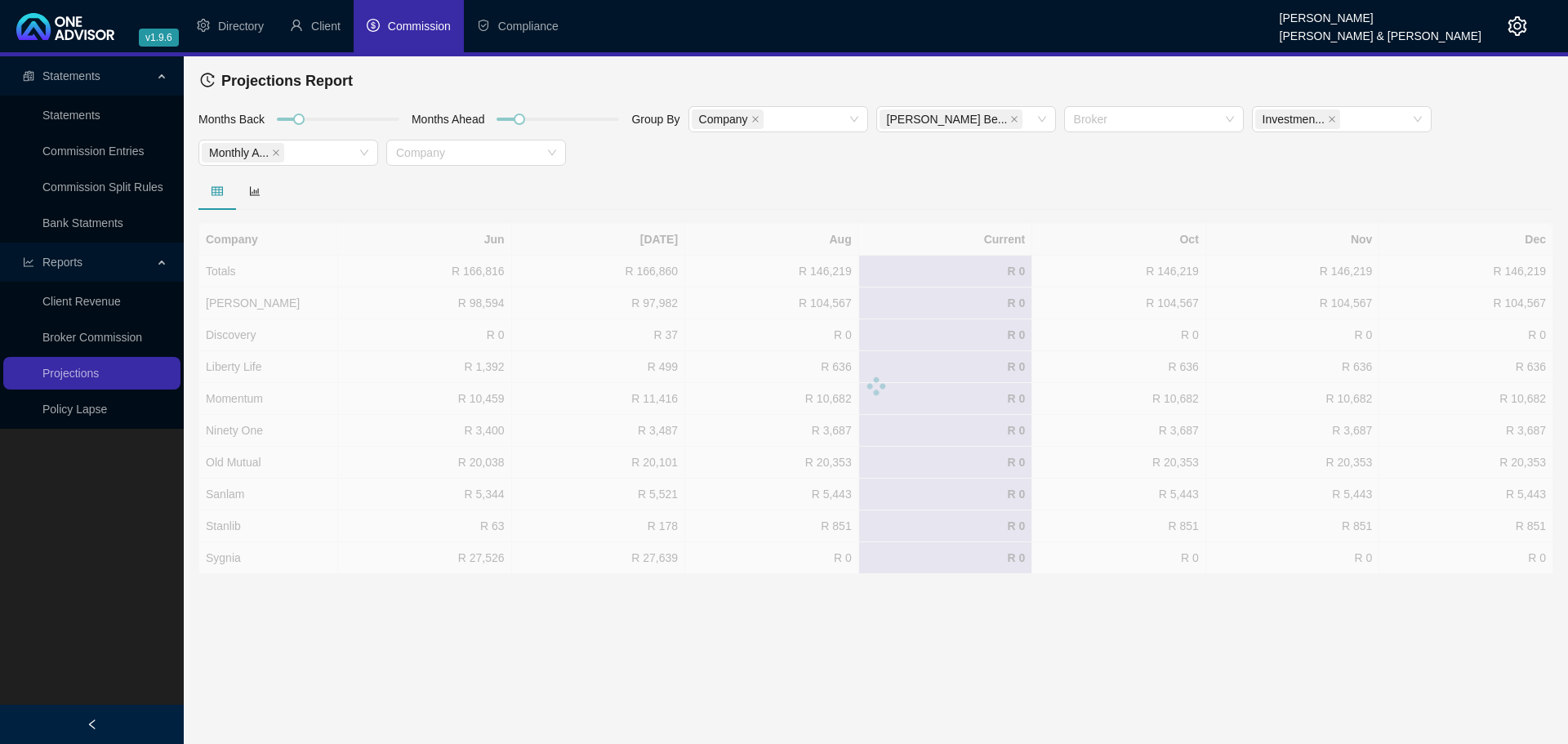
click at [614, 176] on div at bounding box center [875, 191] width 1354 height 37
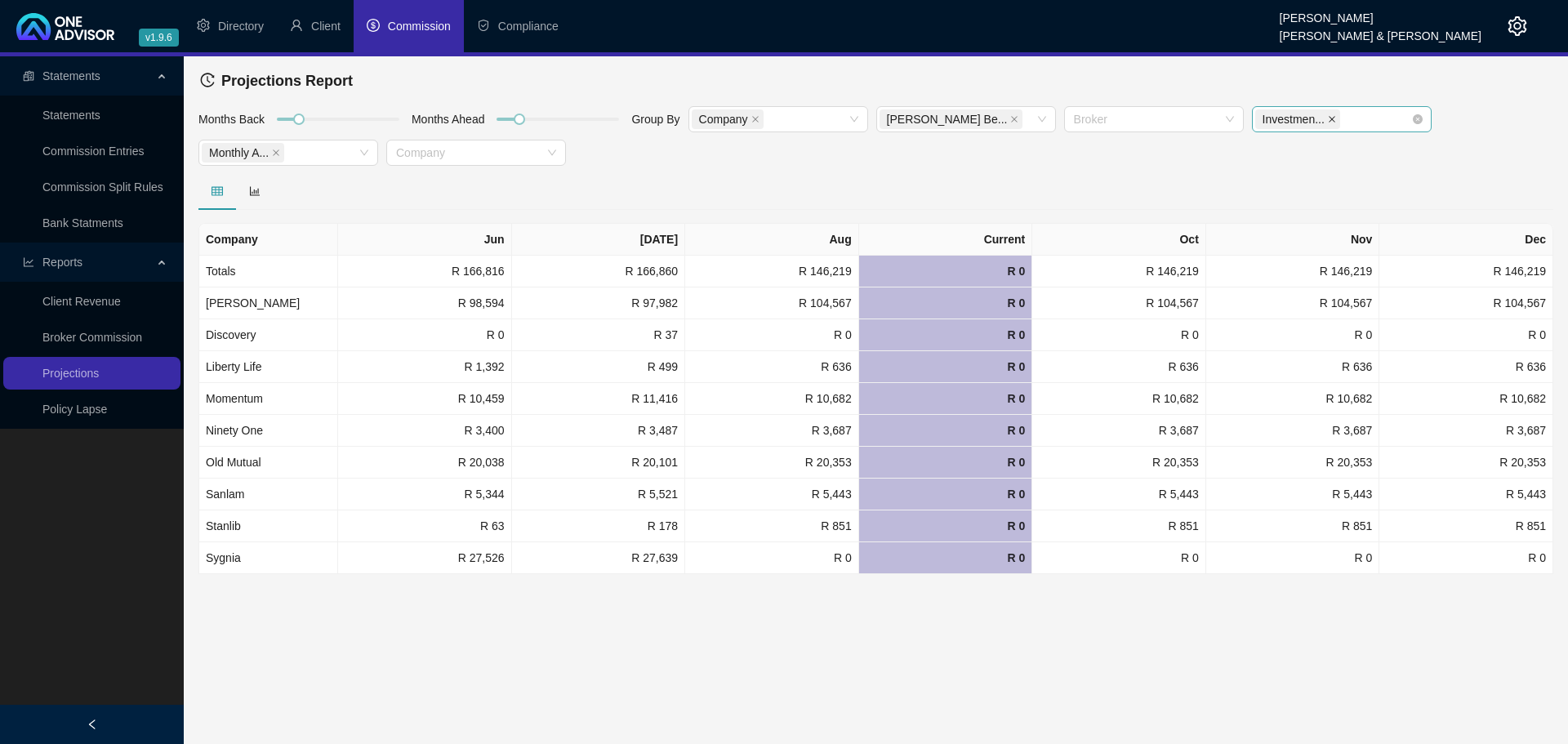
click at [1329, 117] on icon "close" at bounding box center [1331, 119] width 9 height 9
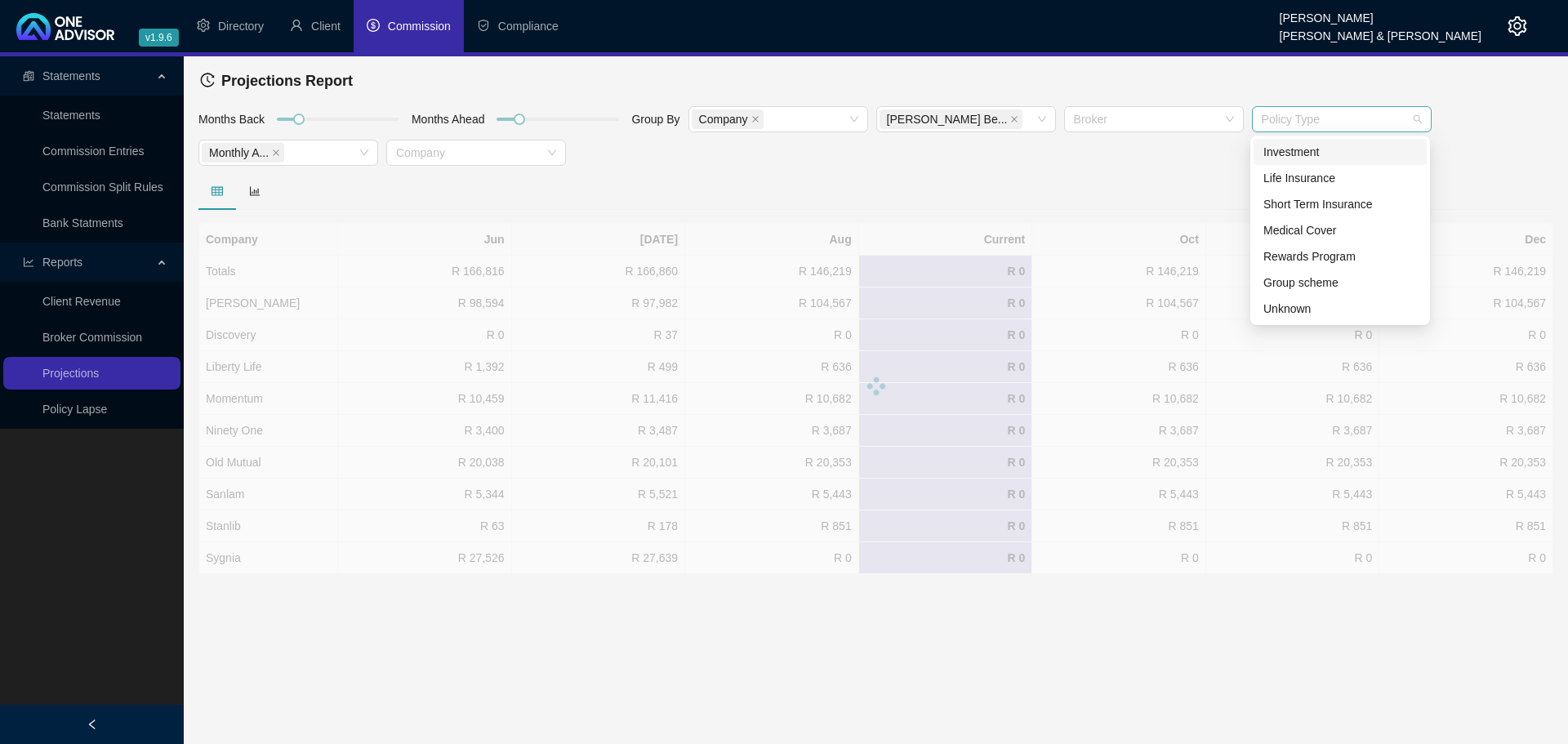
click at [1333, 117] on div at bounding box center [1332, 120] width 156 height 12
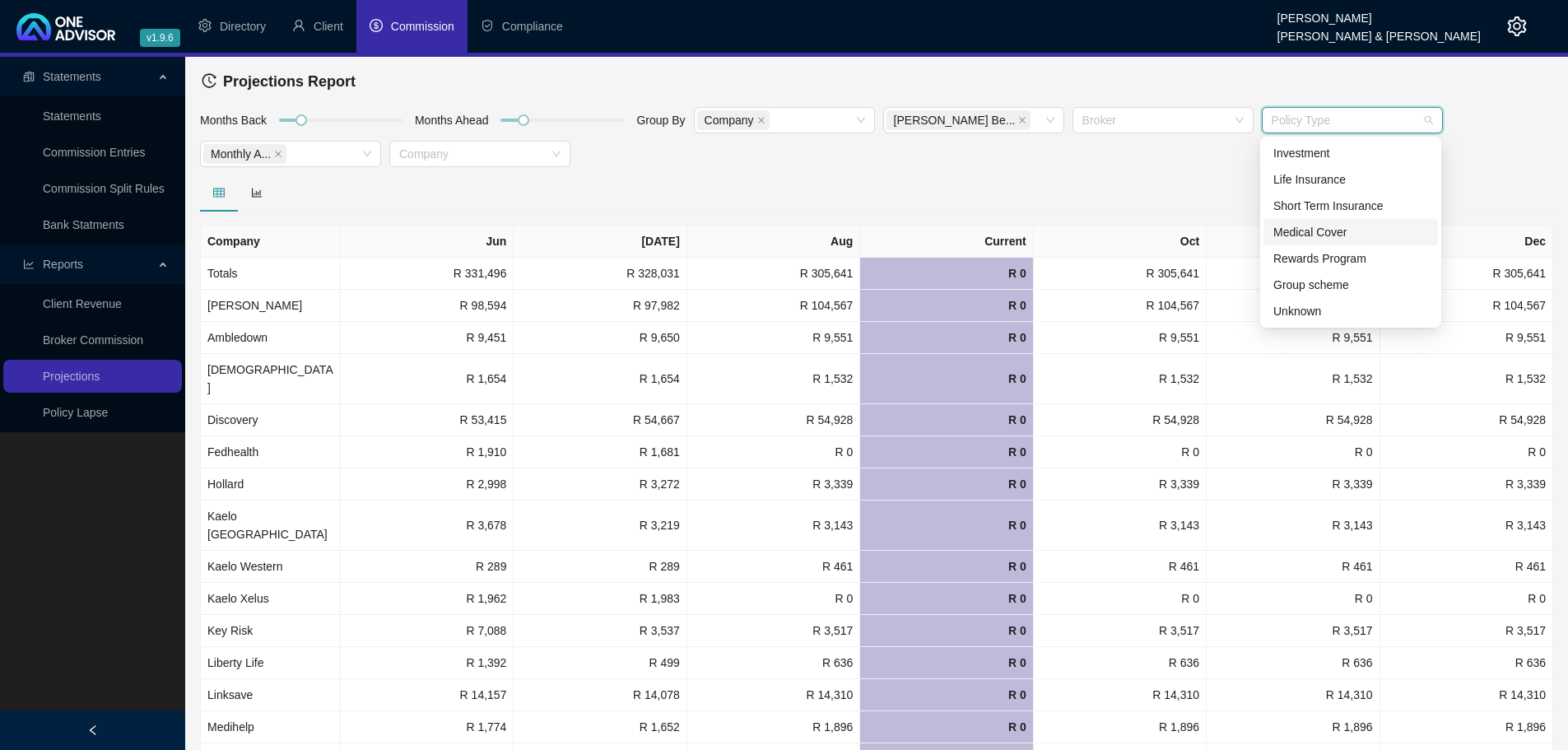
click at [1344, 235] on div "Medical Cover" at bounding box center [1351, 232] width 154 height 18
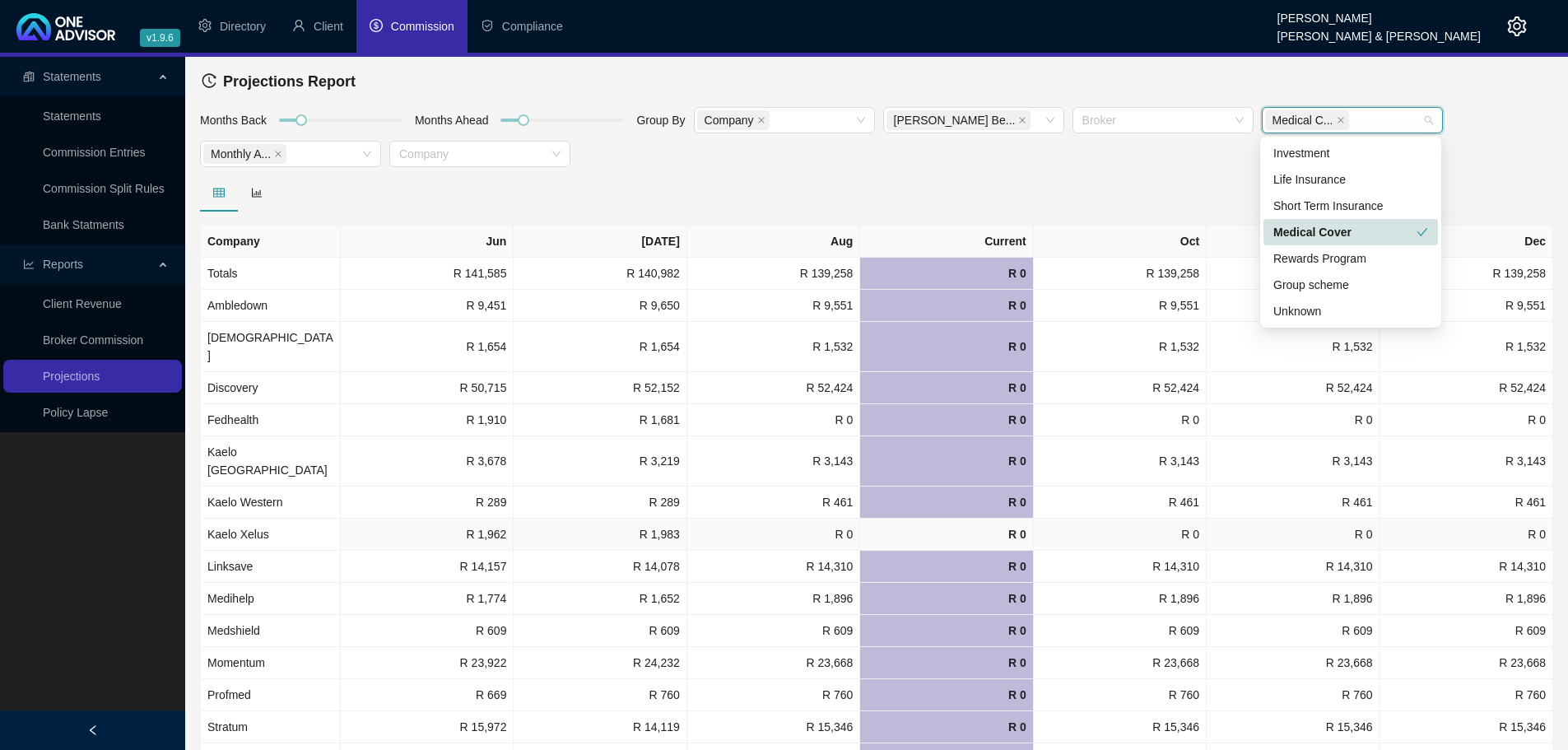
scroll to position [53, 0]
